Goal: Task Accomplishment & Management: Complete application form

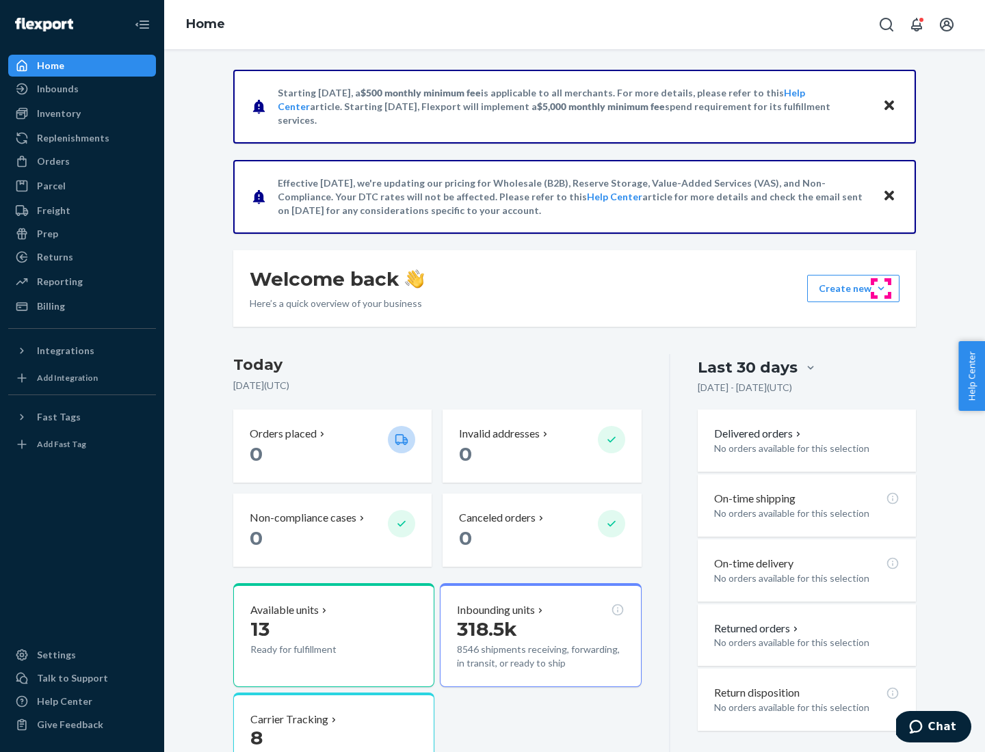
click at [881, 289] on button "Create new Create new inbound Create new order Create new product" at bounding box center [853, 288] width 92 height 27
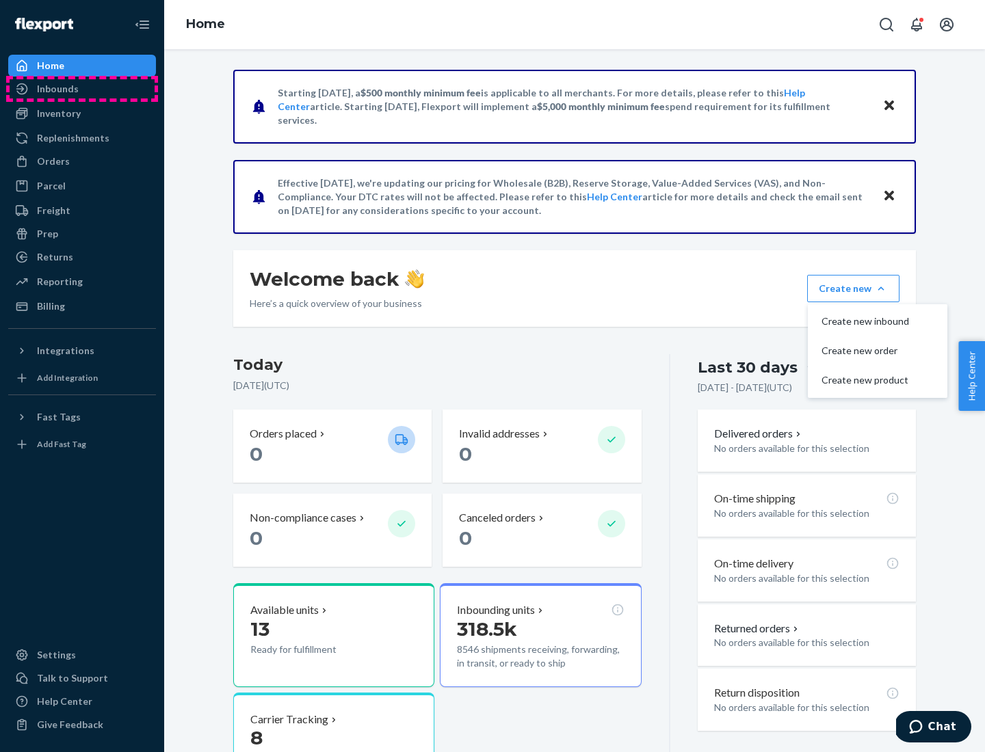
click at [82, 89] on div "Inbounds" at bounding box center [82, 88] width 145 height 19
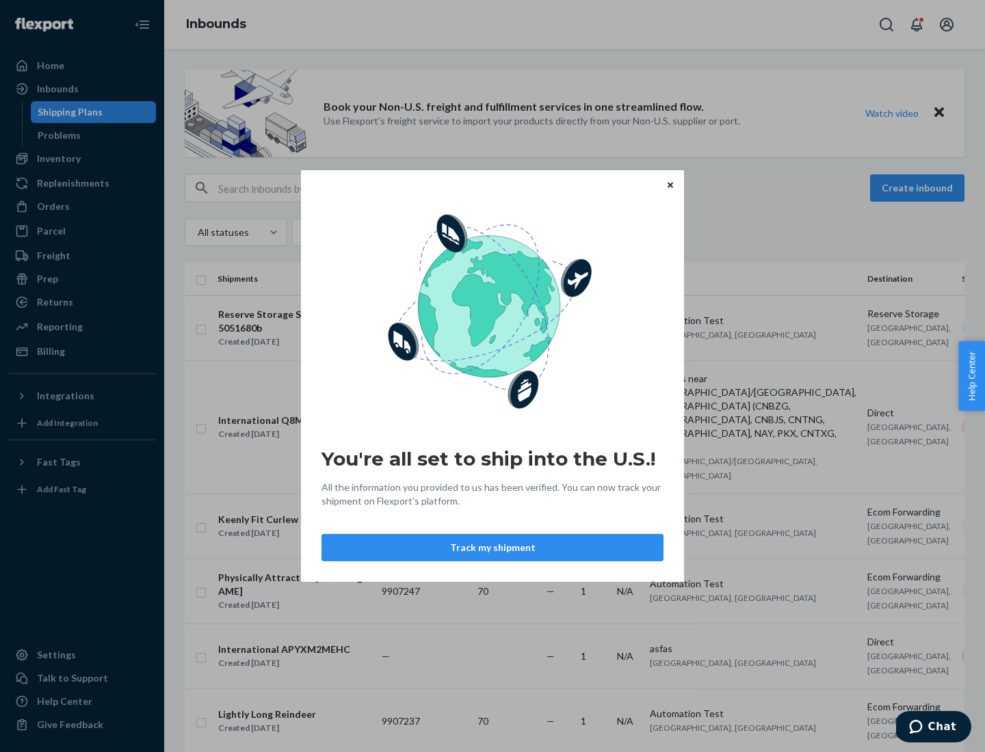
click at [492, 548] on button "Track my shipment" at bounding box center [492, 547] width 342 height 27
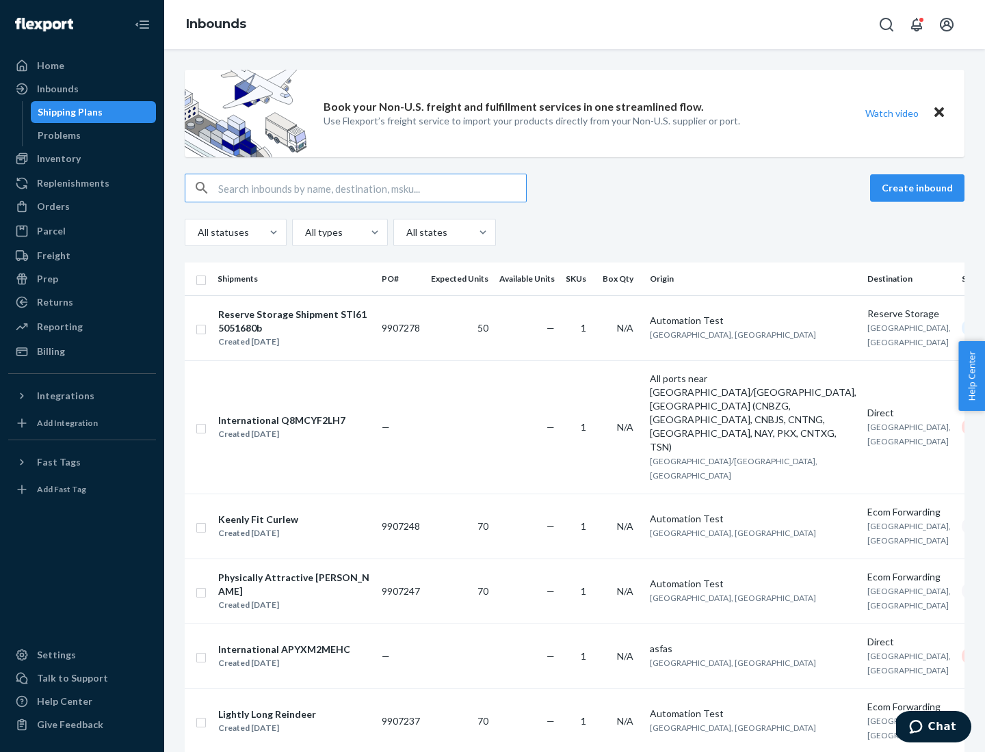
click at [919, 188] on button "Create inbound" at bounding box center [917, 187] width 94 height 27
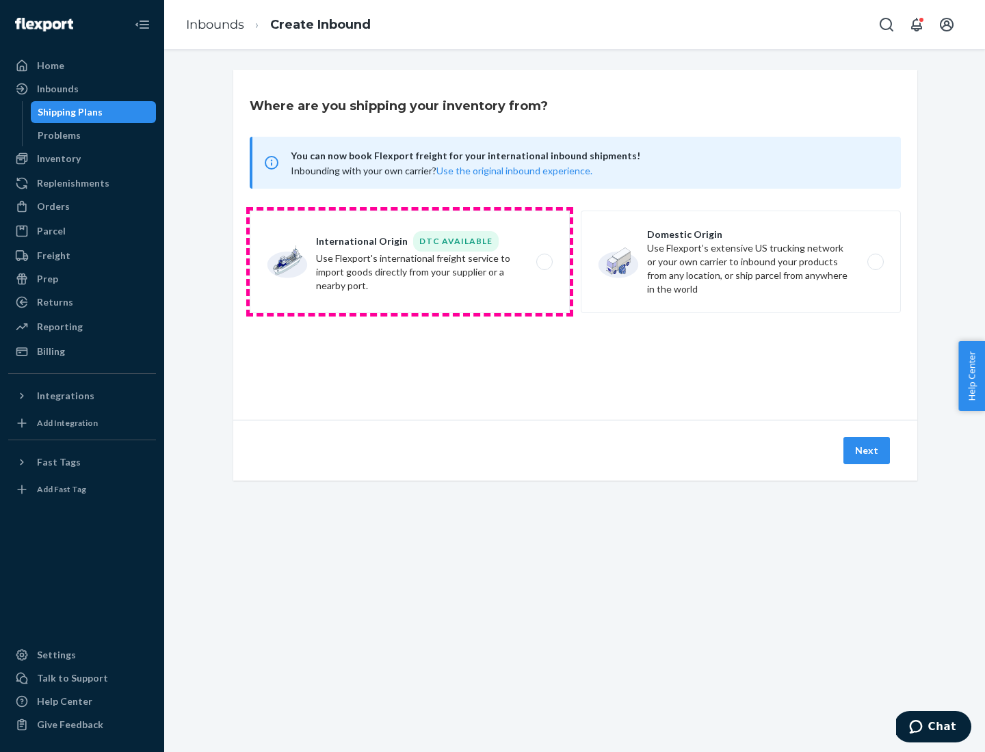
click at [410, 262] on label "International Origin DTC Available Use Flexport's international freight service…" at bounding box center [410, 262] width 320 height 103
click at [544, 262] on input "International Origin DTC Available Use Flexport's international freight service…" at bounding box center [548, 262] width 9 height 9
radio input "true"
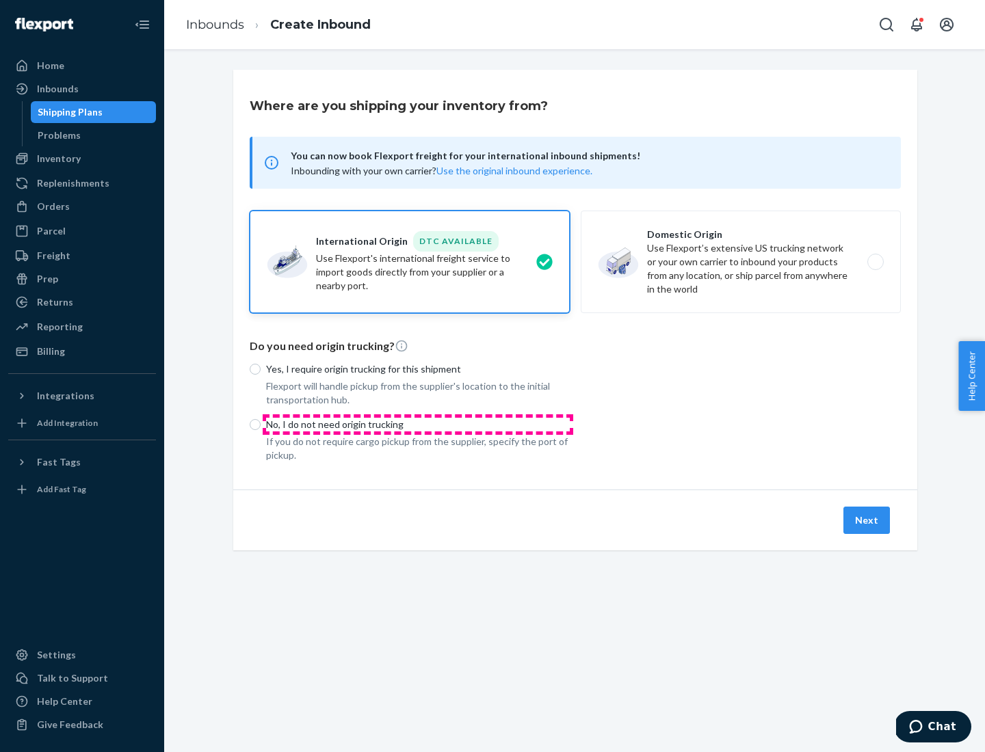
click at [418, 424] on p "No, I do not need origin trucking" at bounding box center [418, 425] width 304 height 14
click at [261, 424] on input "No, I do not need origin trucking" at bounding box center [255, 424] width 11 height 11
radio input "true"
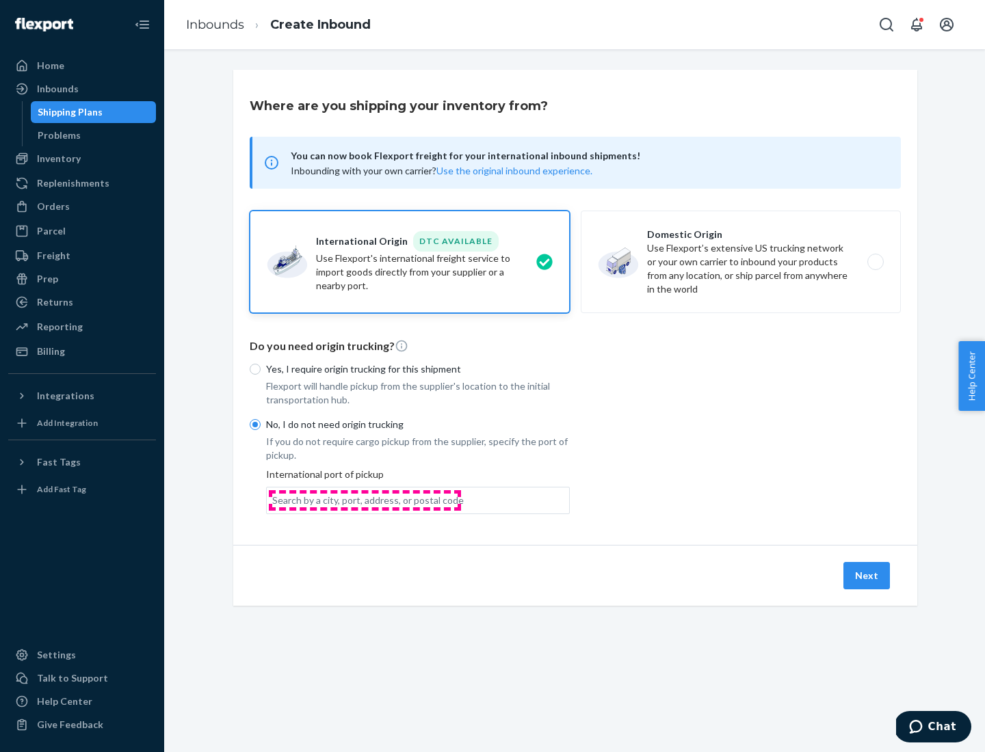
click at [365, 500] on div "Search by a city, port, address, or postal code" at bounding box center [367, 501] width 191 height 14
click at [274, 500] on input "Search by a city, port, address, or postal code" at bounding box center [272, 501] width 1 height 14
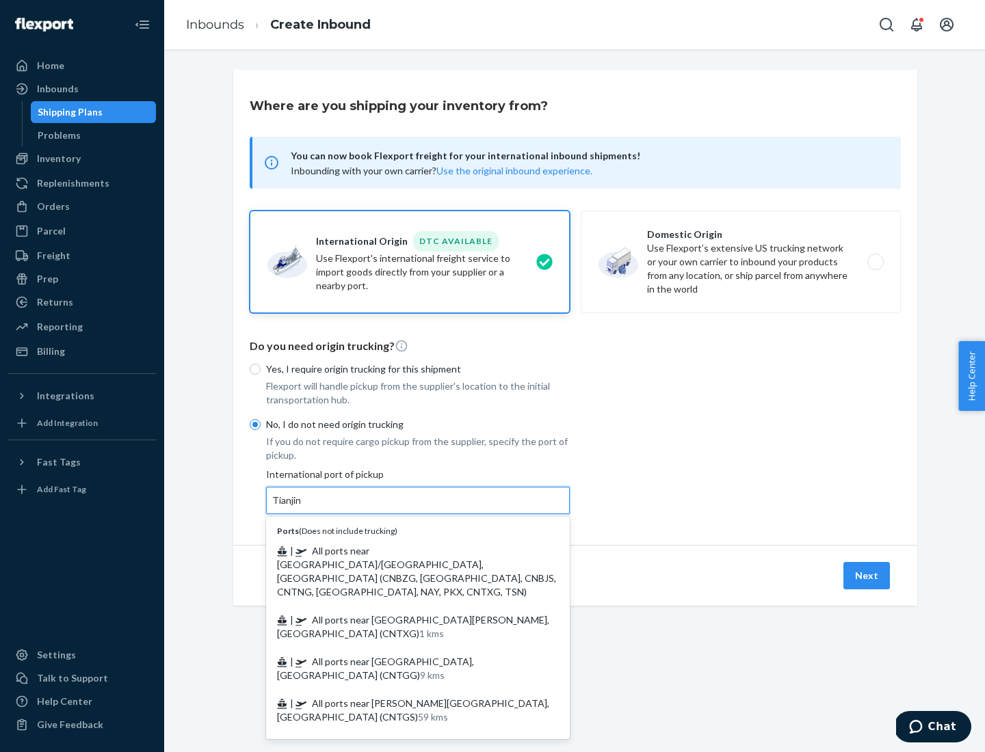
click at [404, 551] on span "| All ports near [GEOGRAPHIC_DATA]/[GEOGRAPHIC_DATA], [GEOGRAPHIC_DATA] (CNBZG,…" at bounding box center [416, 571] width 279 height 53
click at [302, 507] on input "Tianjin" at bounding box center [287, 501] width 30 height 14
type input "All ports near [GEOGRAPHIC_DATA]/[GEOGRAPHIC_DATA], [GEOGRAPHIC_DATA] (CNBZG, […"
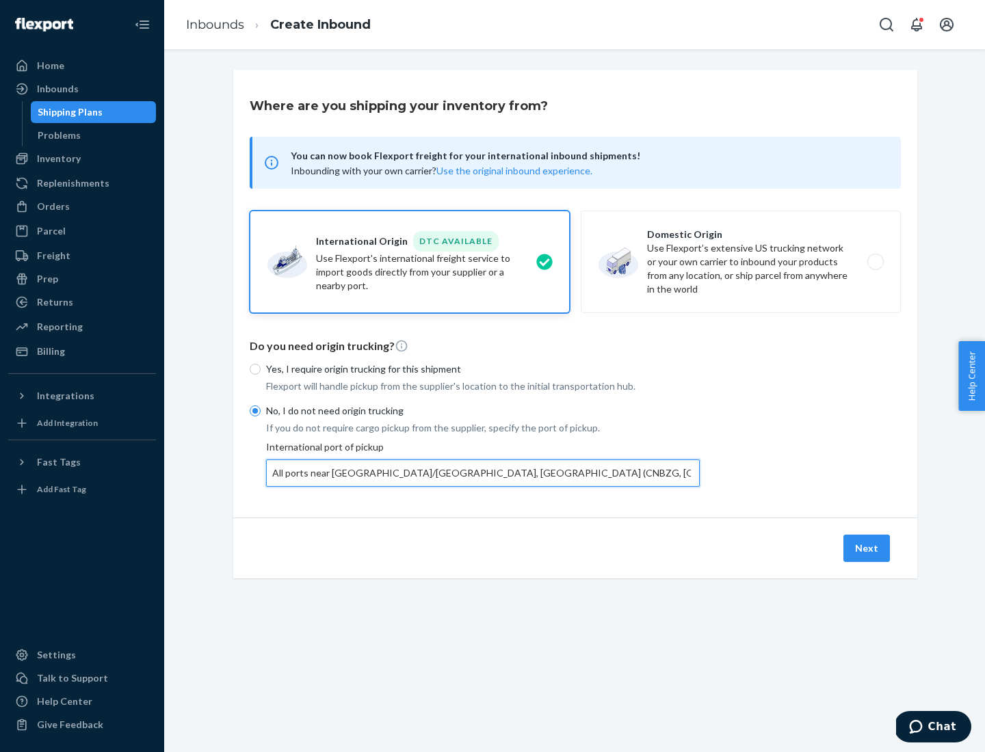
click at [867, 548] on button "Next" at bounding box center [866, 548] width 47 height 27
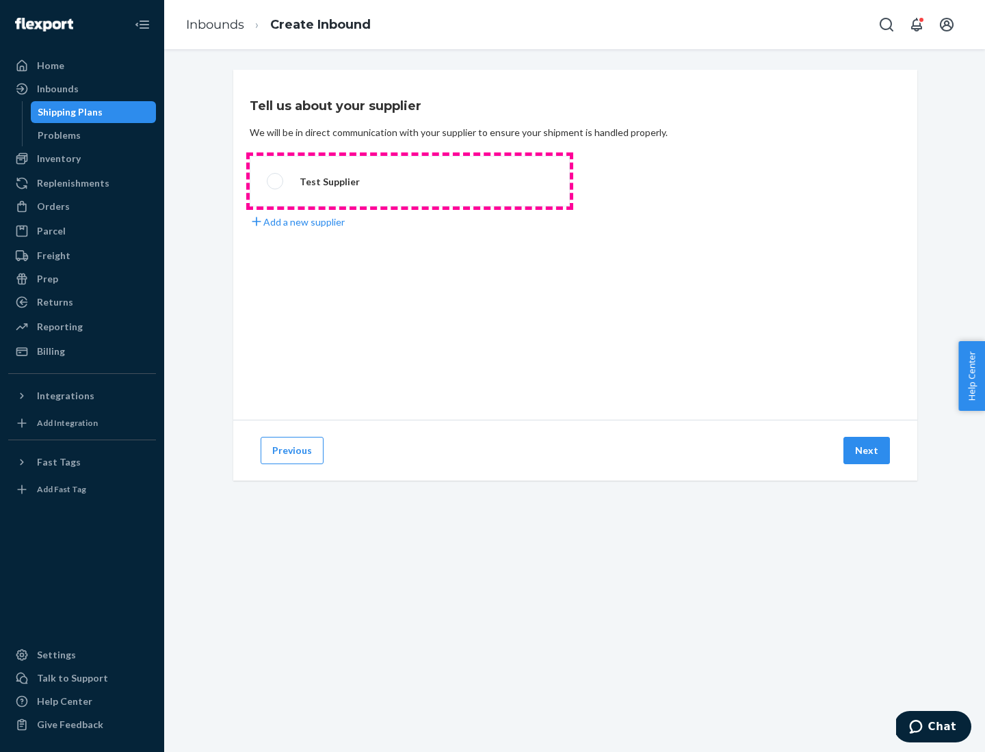
click at [410, 181] on label "Test Supplier" at bounding box center [410, 181] width 320 height 51
click at [276, 181] on input "Test Supplier" at bounding box center [271, 181] width 9 height 9
radio input "true"
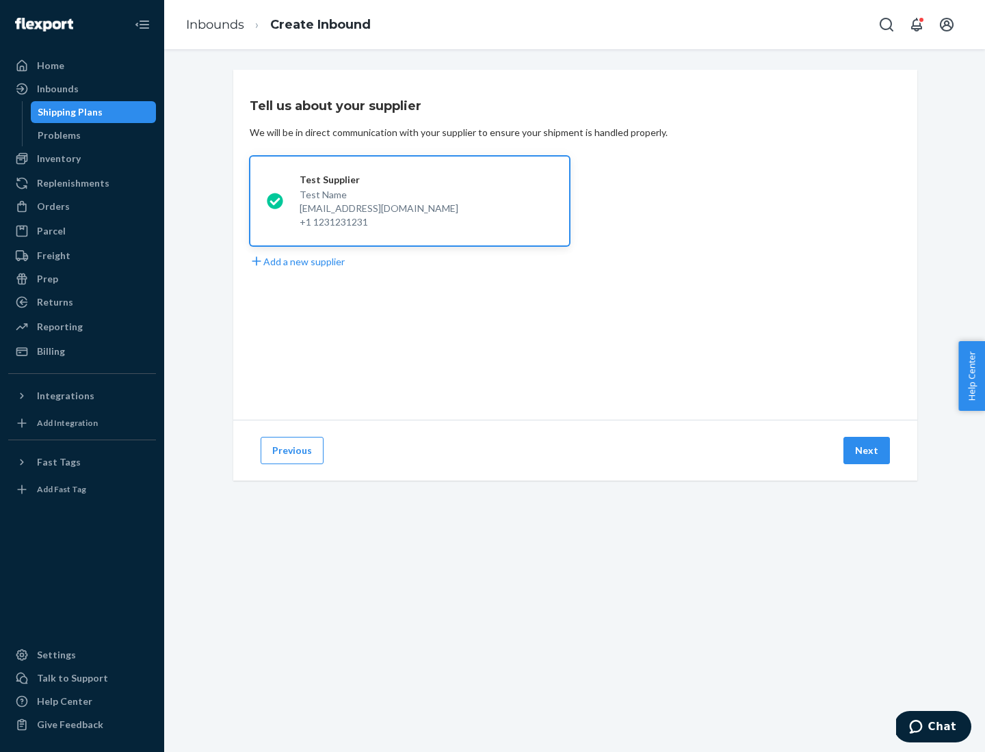
click at [867, 451] on button "Next" at bounding box center [866, 450] width 47 height 27
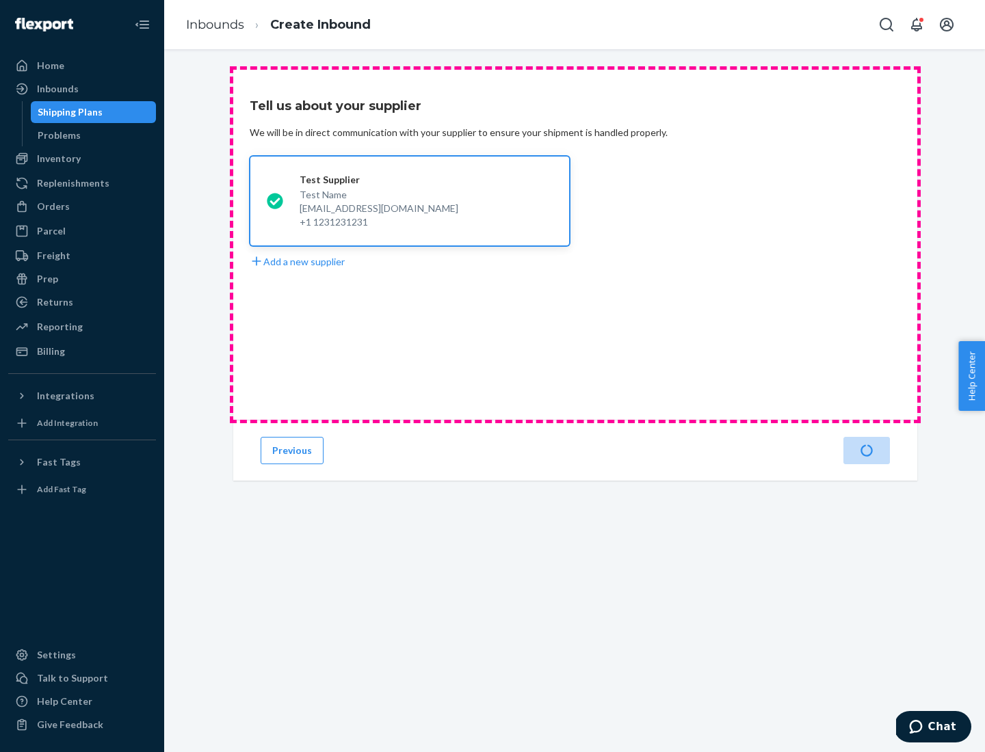
click at [575, 245] on div "Test Supplier Test Name [EMAIL_ADDRESS][DOMAIN_NAME] +1 1231231231 Add a new su…" at bounding box center [575, 212] width 651 height 113
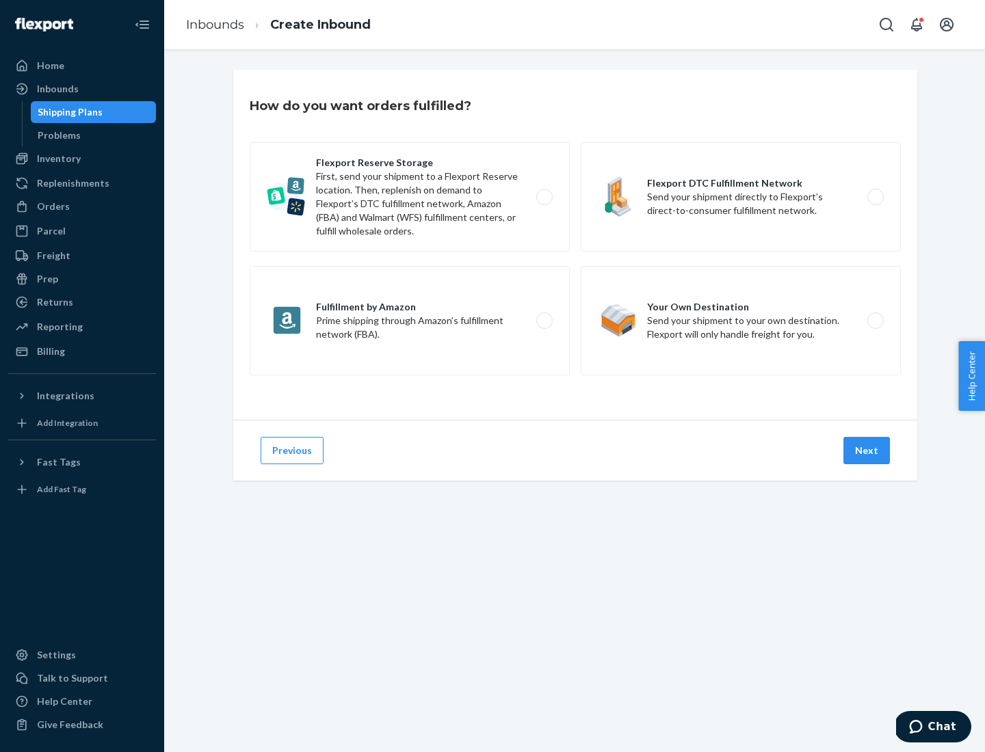
click at [741, 197] on label "Flexport DTC Fulfillment Network Send your shipment directly to Flexport’s dire…" at bounding box center [741, 196] width 320 height 109
click at [875, 197] on input "Flexport DTC Fulfillment Network Send your shipment directly to Flexport’s dire…" at bounding box center [879, 197] width 9 height 9
radio input "true"
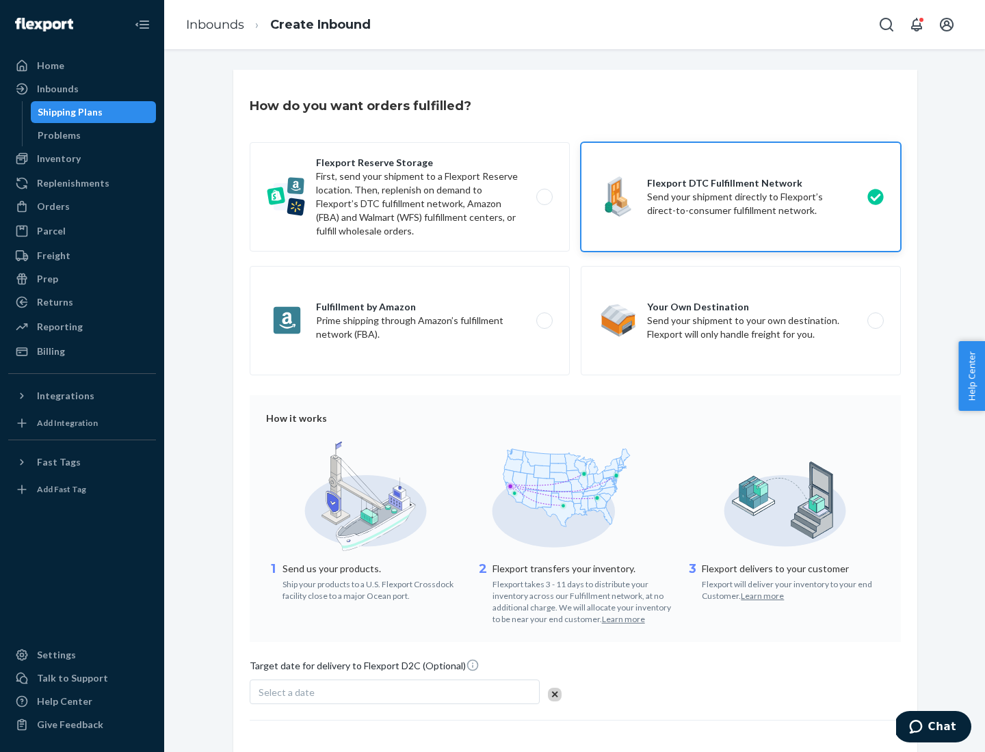
scroll to position [101, 0]
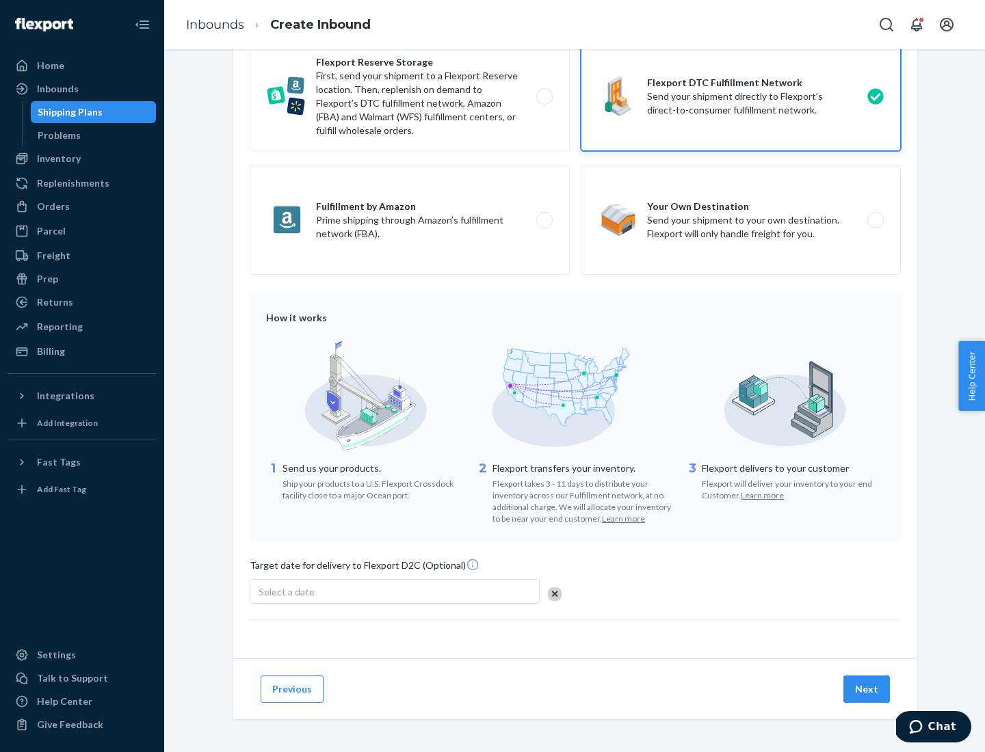
click at [867, 689] on button "Next" at bounding box center [866, 689] width 47 height 27
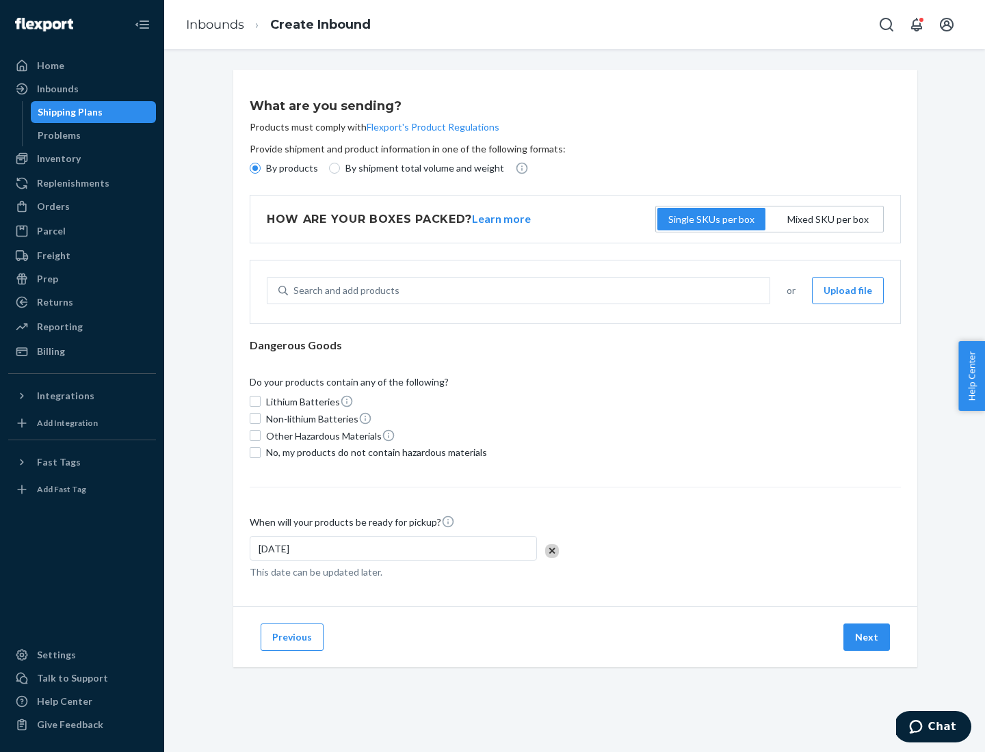
click at [291, 168] on p "By products" at bounding box center [292, 168] width 52 height 14
click at [261, 168] on input "By products" at bounding box center [255, 168] width 11 height 11
click at [344, 291] on div "Search and add products" at bounding box center [346, 291] width 106 height 14
click at [295, 291] on input "Search and add products" at bounding box center [293, 291] width 1 height 14
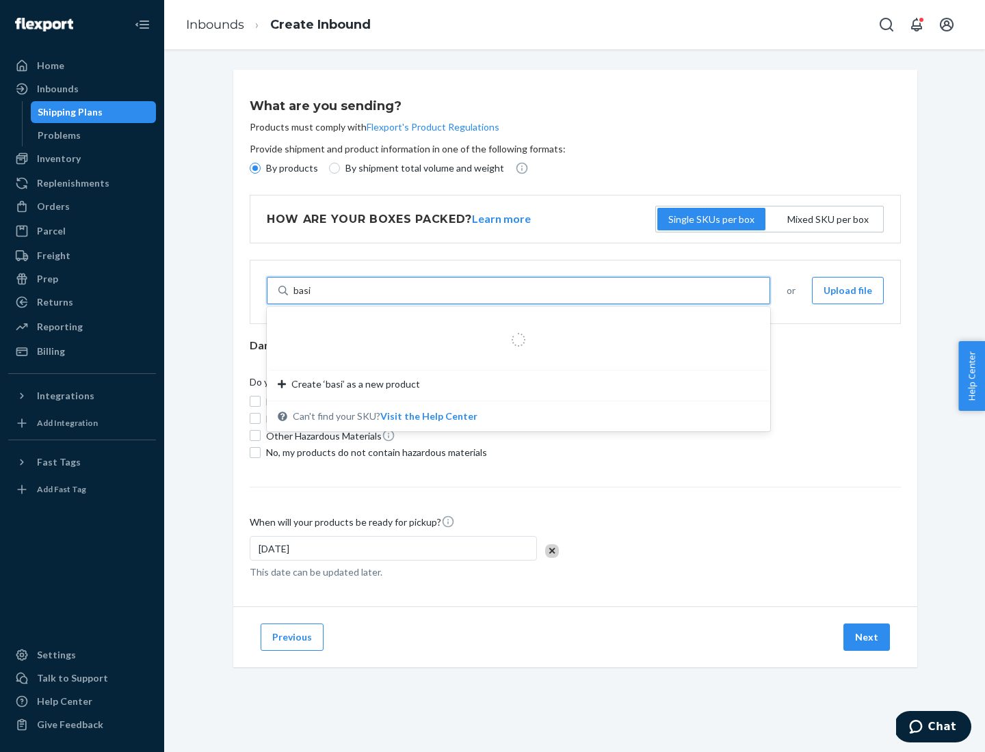
type input "basic"
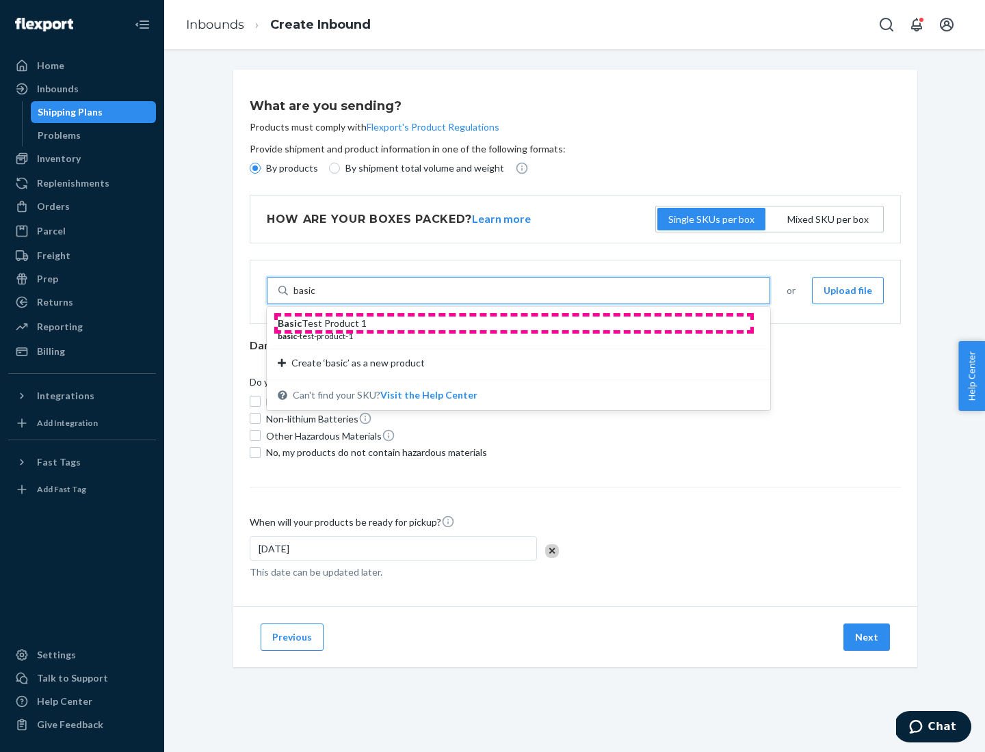
click at [514, 323] on div "Basic Test Product 1" at bounding box center [513, 324] width 471 height 14
click at [316, 297] on input "basic" at bounding box center [304, 291] width 23 height 14
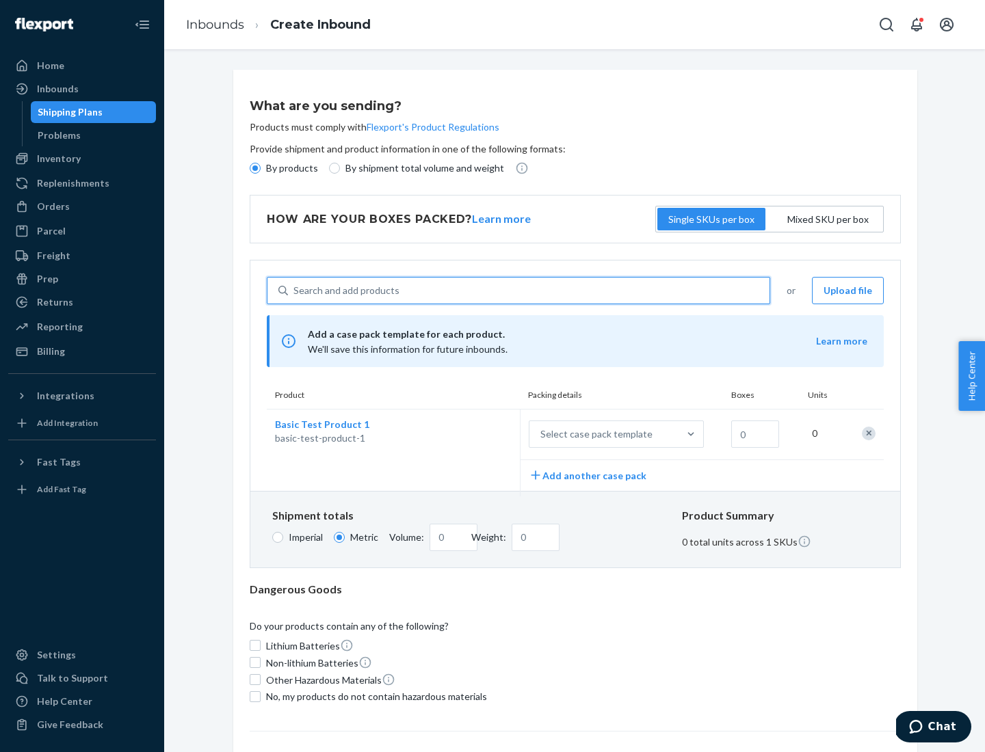
scroll to position [34, 0]
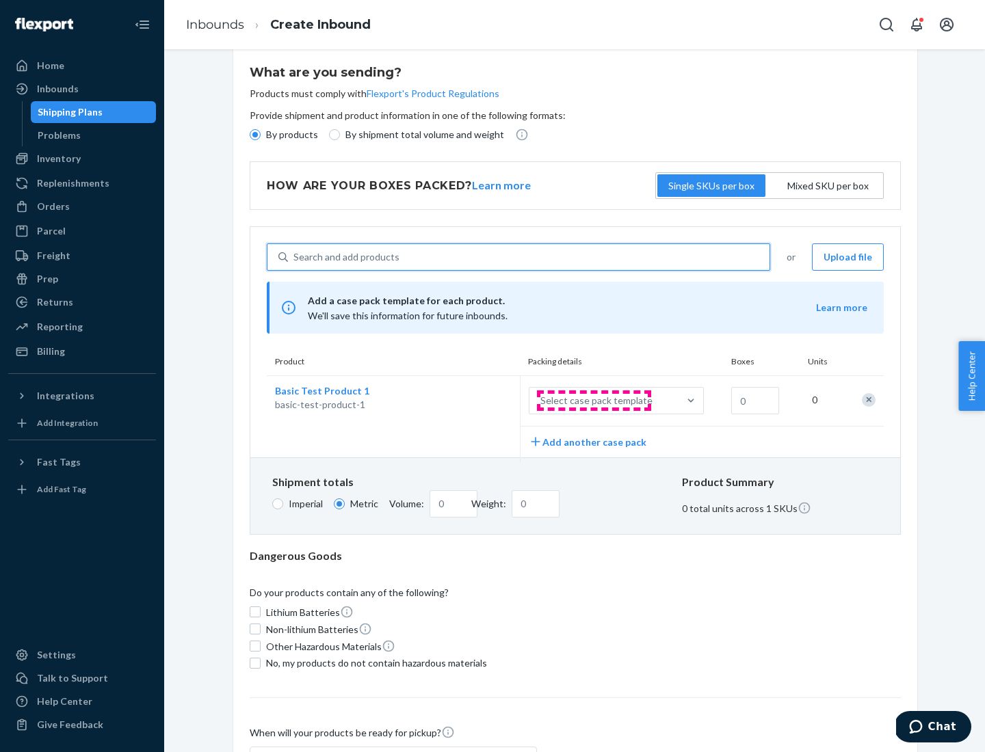
click at [594, 401] on div "Select case pack template" at bounding box center [596, 401] width 112 height 14
click at [473, 401] on input "Select case pack template" at bounding box center [473, 401] width 0 height 0
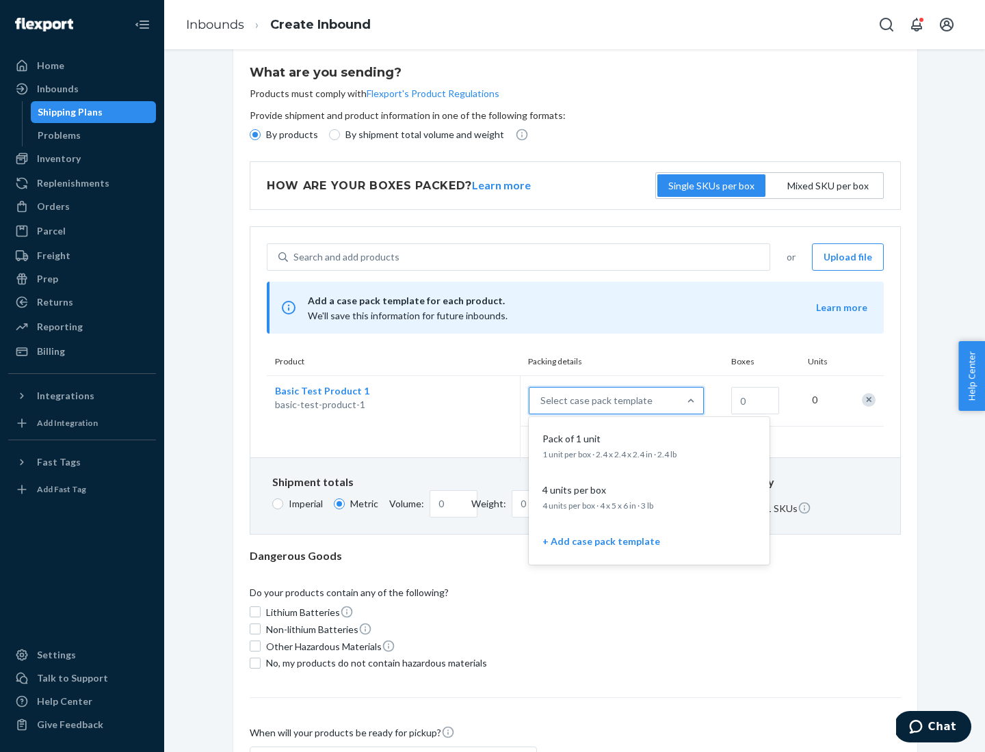
scroll to position [79, 0]
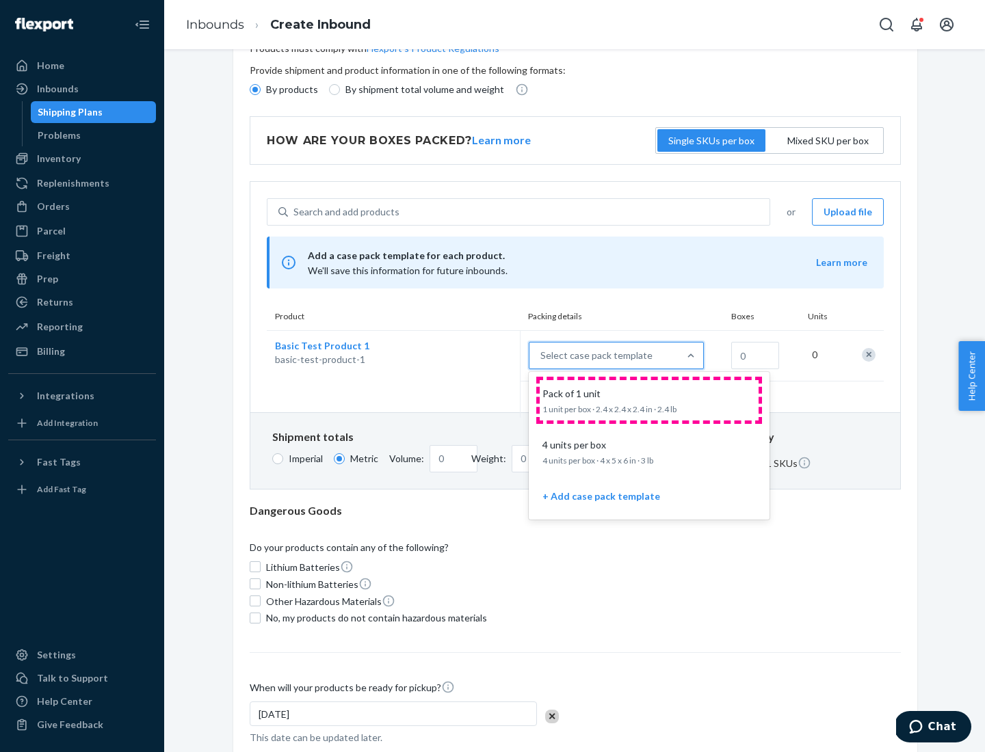
click at [649, 400] on div "Pack of 1 unit" at bounding box center [646, 394] width 219 height 14
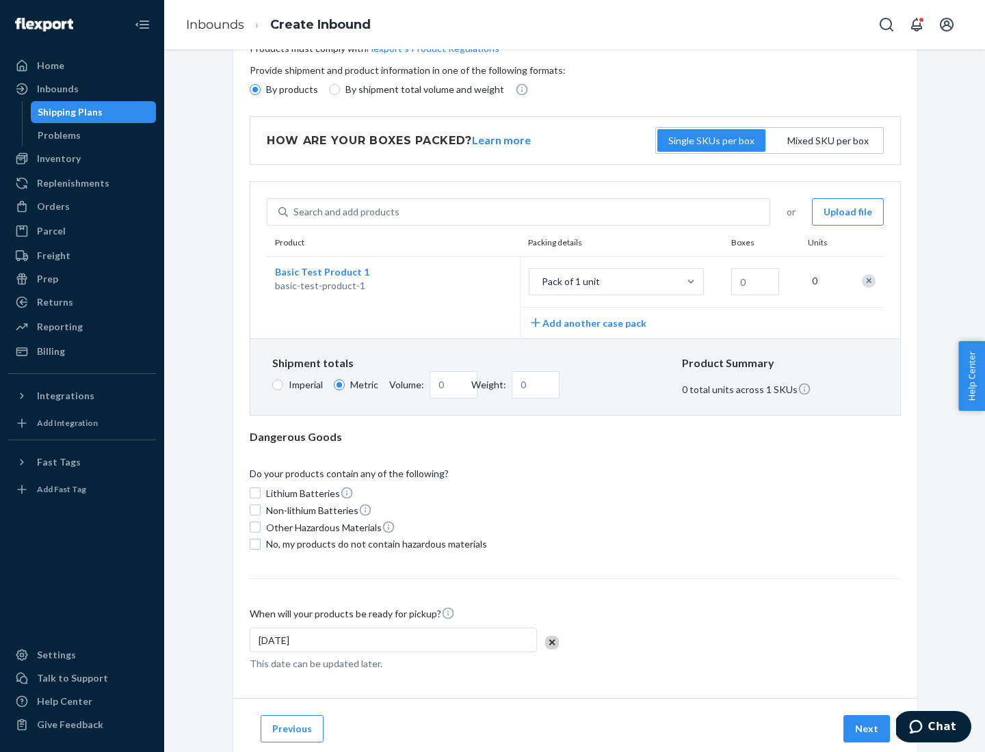
scroll to position [0, 0]
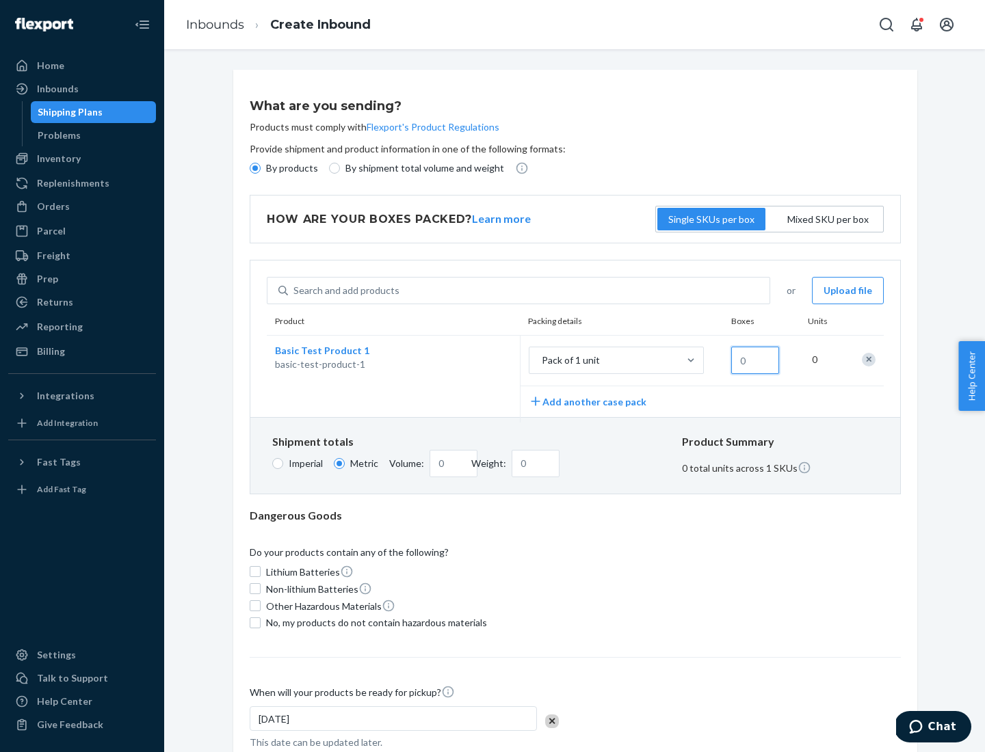
type input "1.09"
type input "1"
type input "10.89"
type input "10"
type input "0.02"
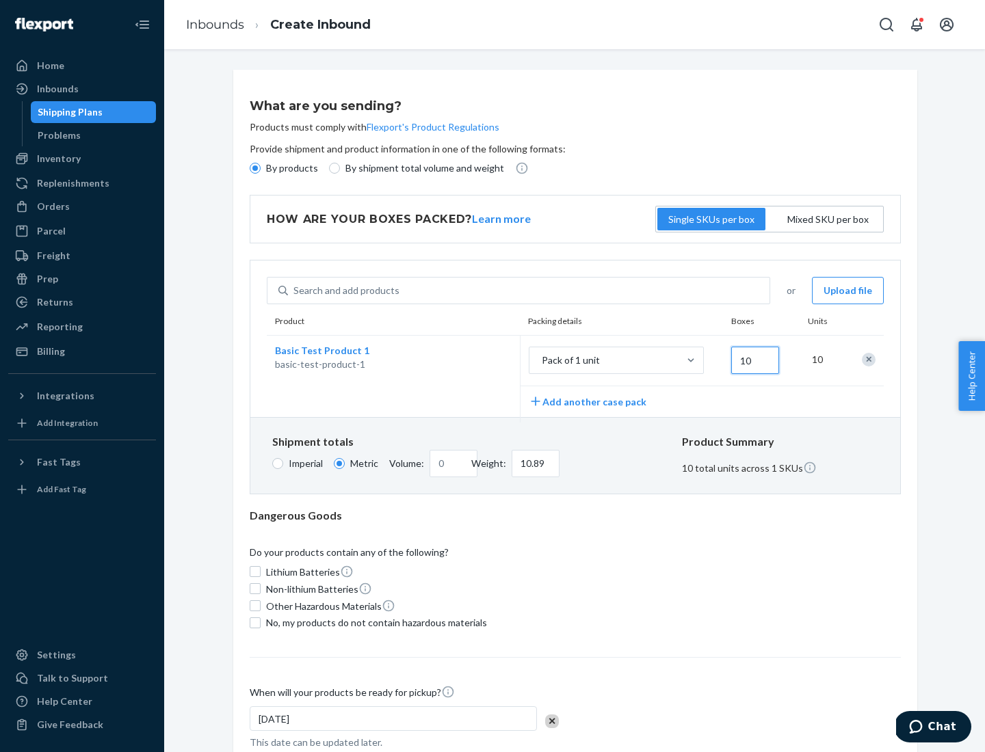
type input "108.86"
type input "100"
type input "0.23"
type input "1088.62"
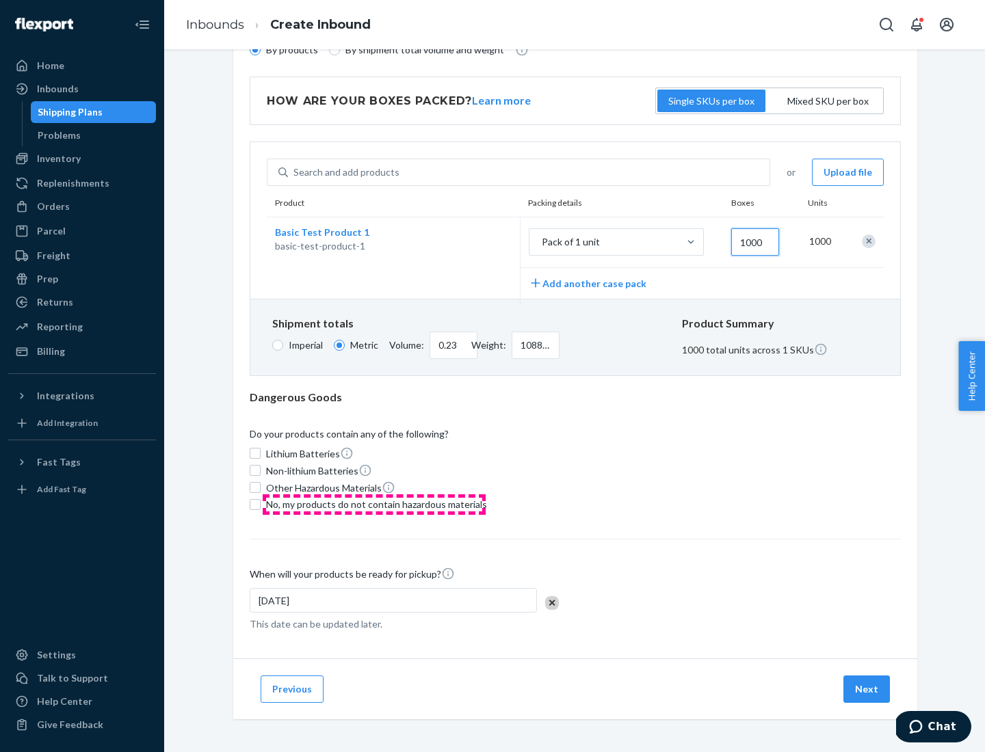
type input "1000"
click at [374, 504] on span "No, my products do not contain hazardous materials" at bounding box center [376, 505] width 221 height 14
click at [261, 504] on input "No, my products do not contain hazardous materials" at bounding box center [255, 504] width 11 height 11
checkbox input "true"
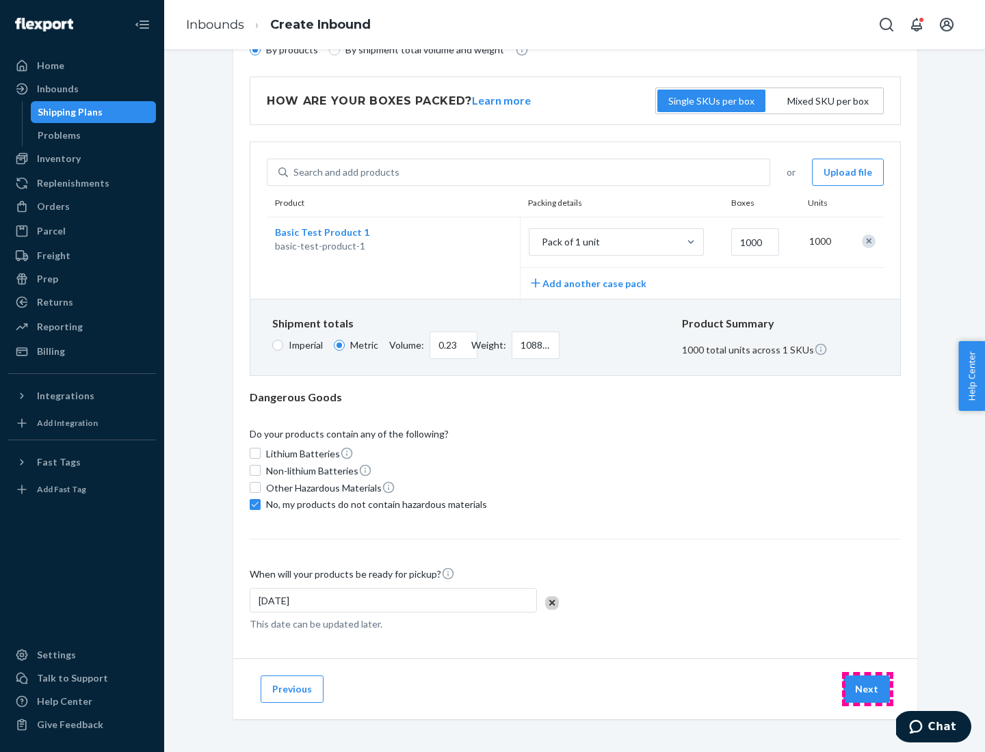
click at [867, 689] on button "Next" at bounding box center [866, 689] width 47 height 27
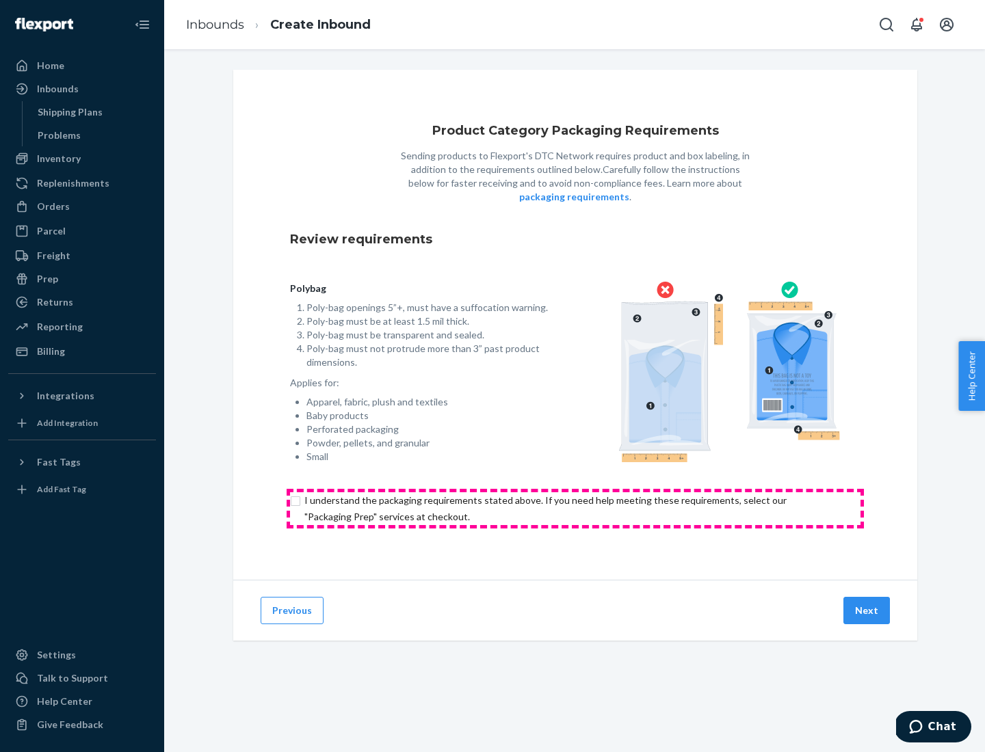
click at [575, 508] on input "checkbox" at bounding box center [575, 508] width 570 height 33
checkbox input "true"
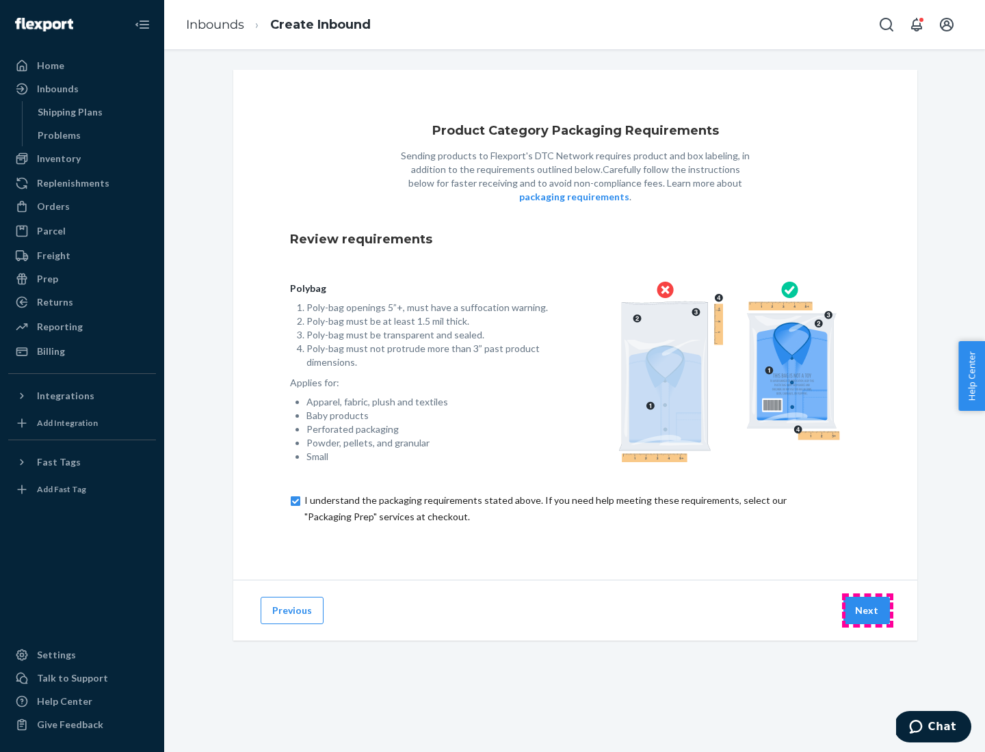
click at [867, 610] on button "Next" at bounding box center [866, 610] width 47 height 27
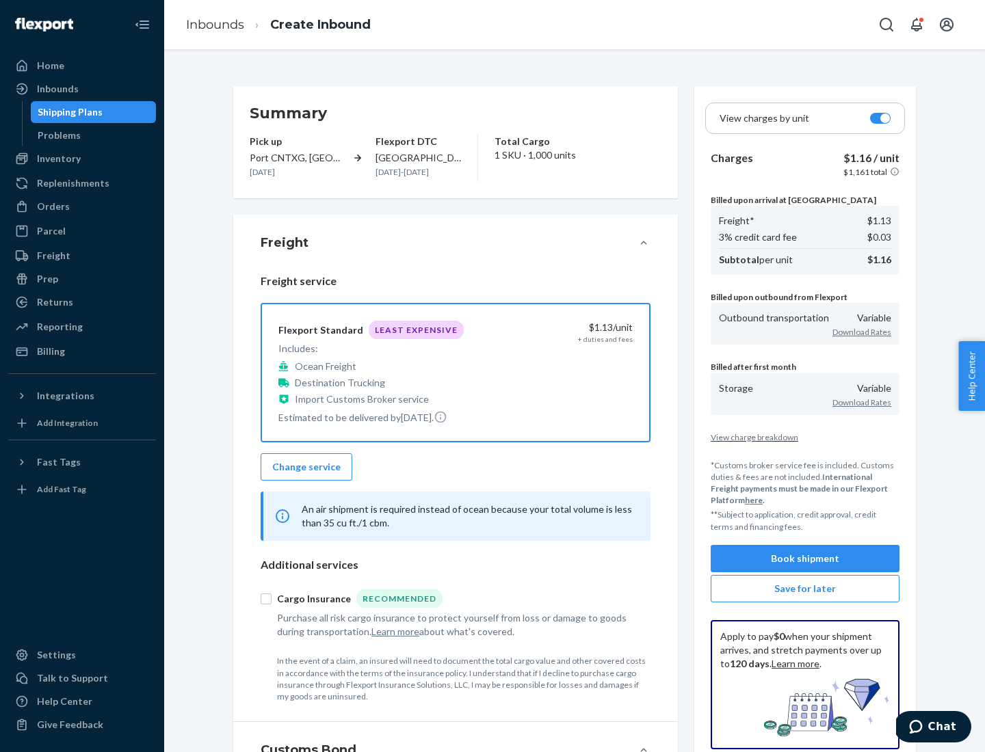
scroll to position [158, 0]
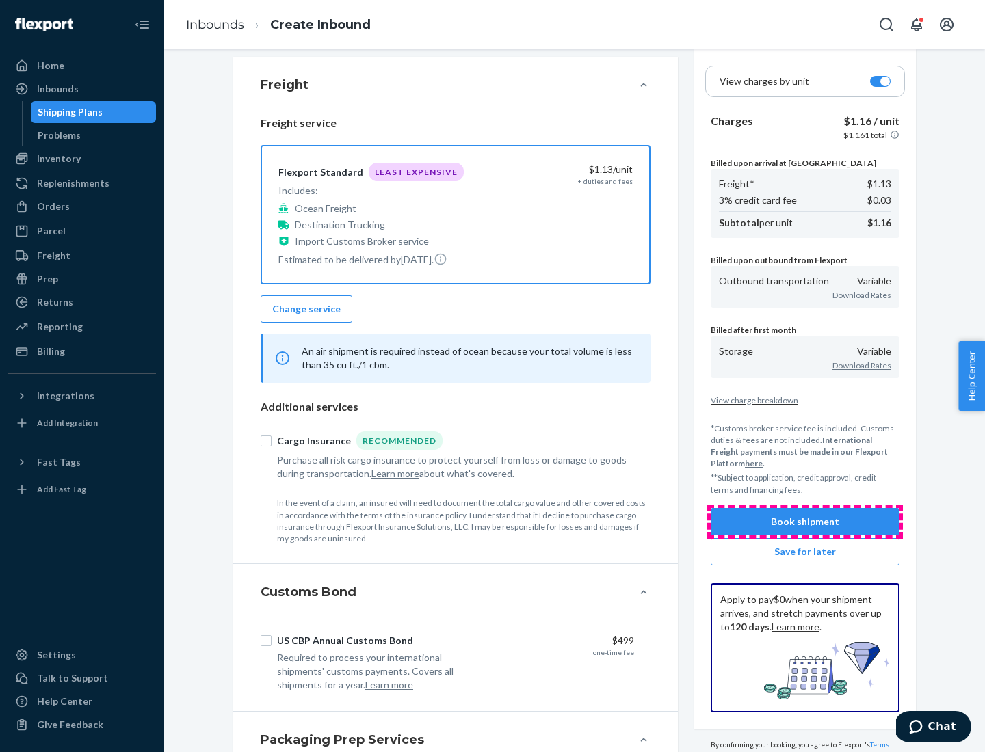
click at [805, 521] on button "Book shipment" at bounding box center [805, 521] width 189 height 27
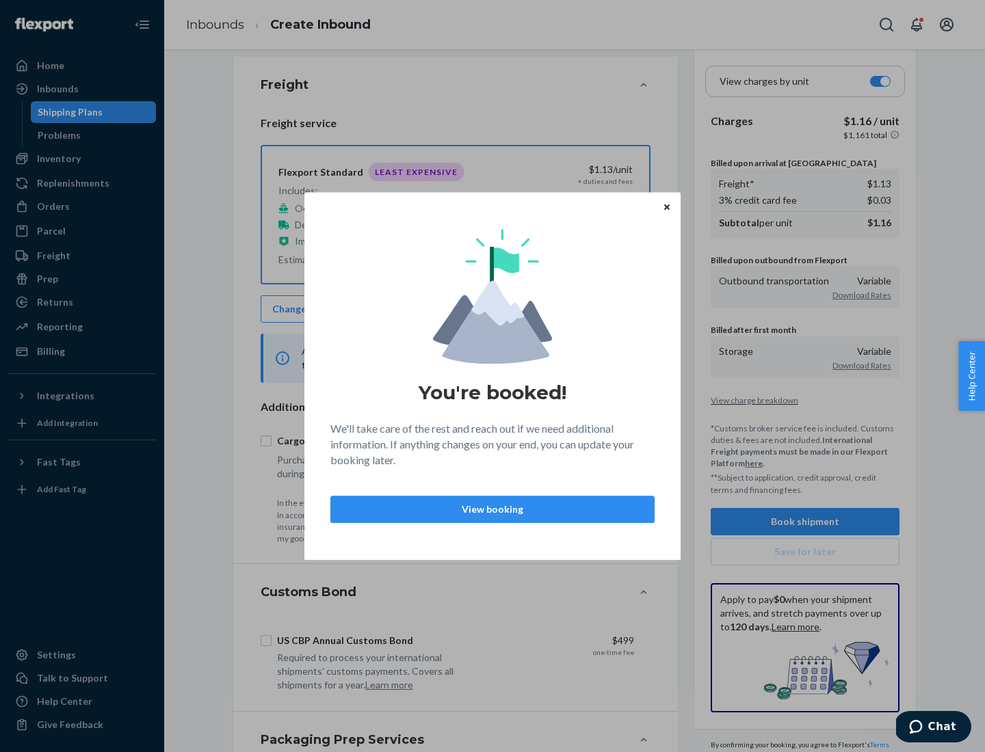
click at [492, 509] on p "View booking" at bounding box center [492, 510] width 301 height 14
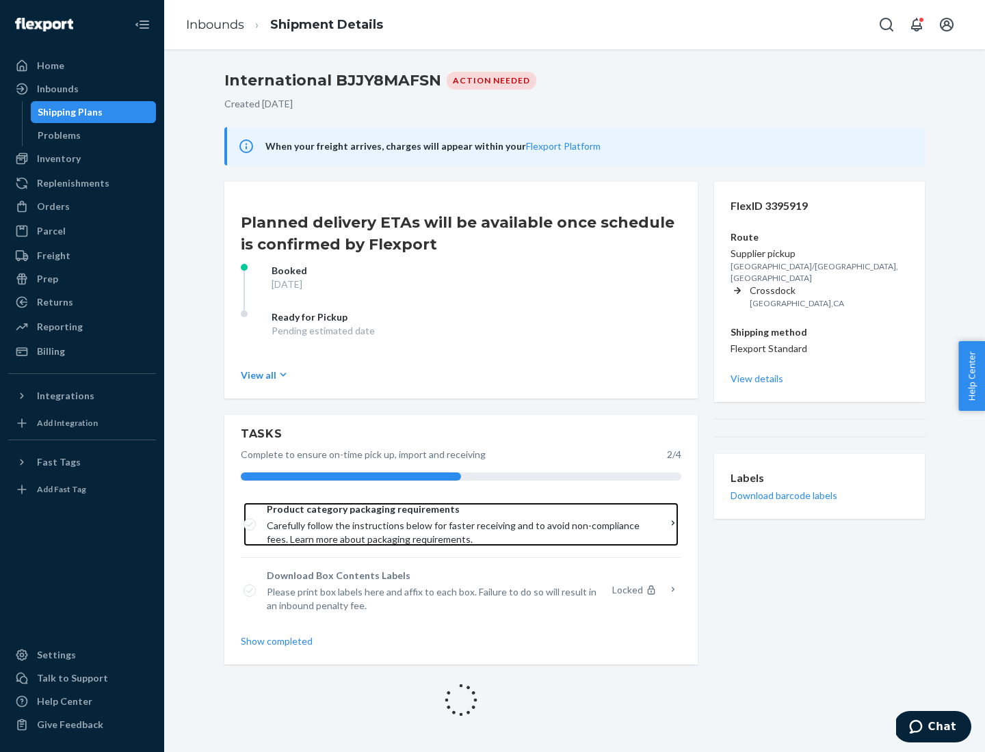
click at [456, 509] on span "Product category packaging requirements" at bounding box center [456, 510] width 379 height 14
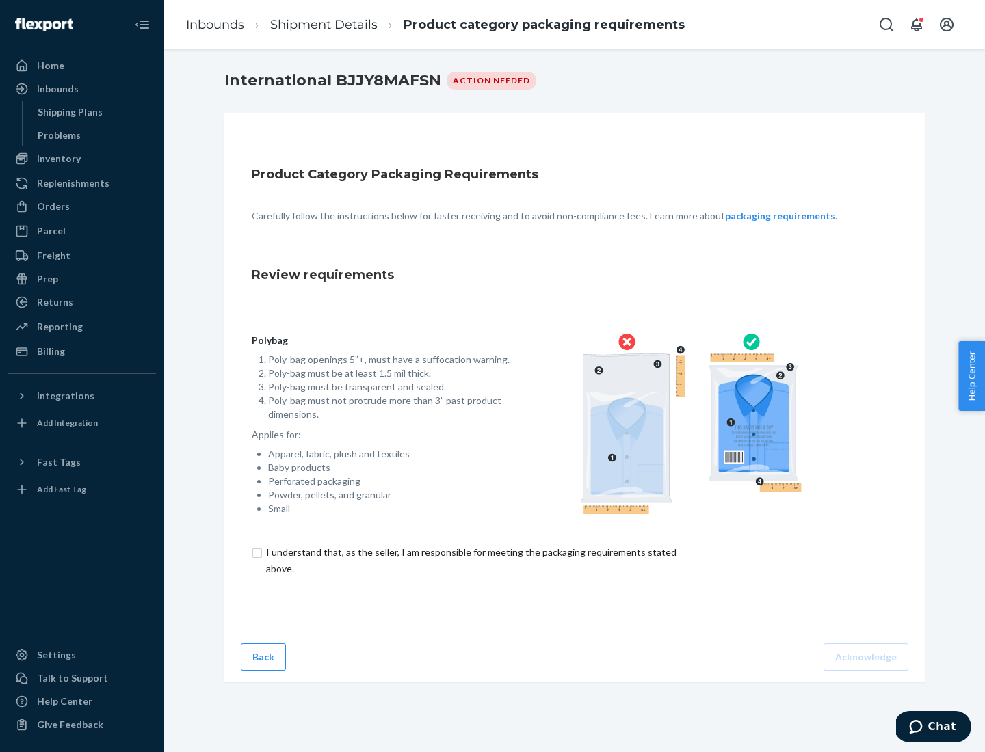
click at [470, 560] on input "checkbox" at bounding box center [479, 560] width 455 height 33
checkbox input "true"
click at [867, 657] on button "Acknowledge" at bounding box center [865, 657] width 85 height 27
